Goal: Information Seeking & Learning: Learn about a topic

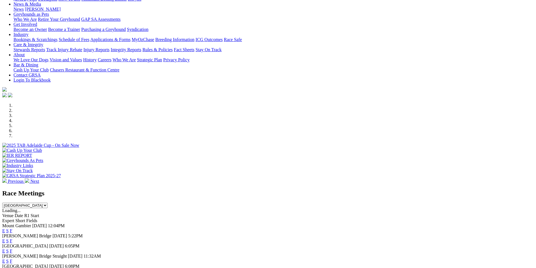
scroll to position [210, 0]
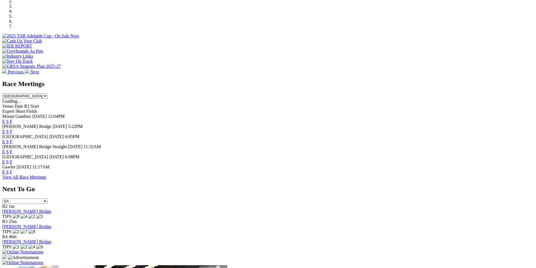
click at [12, 160] on link "F" at bounding box center [11, 162] width 3 height 5
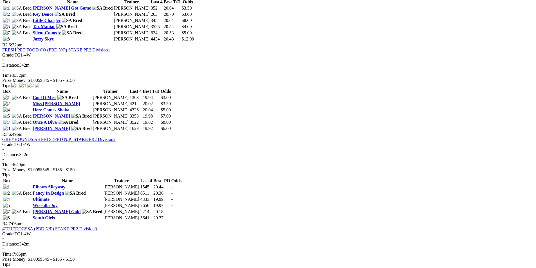
scroll to position [362, 0]
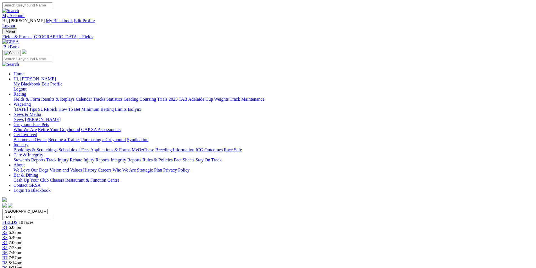
click at [19, 39] on img at bounding box center [10, 41] width 17 height 5
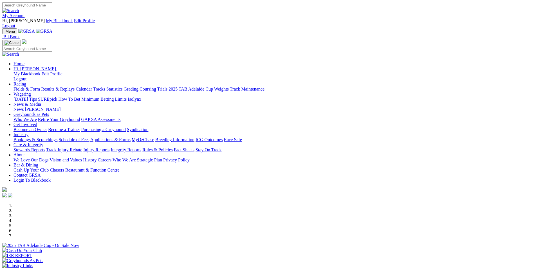
scroll to position [288, 0]
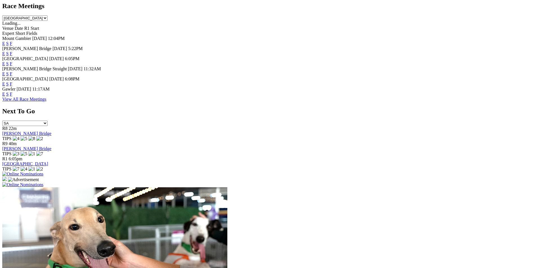
click at [12, 92] on link "F" at bounding box center [11, 94] width 3 height 5
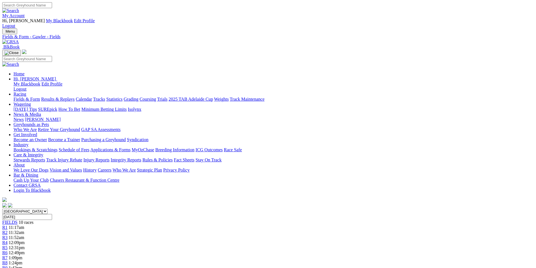
click at [19, 39] on link at bounding box center [10, 41] width 17 height 5
